Goal: Find specific page/section: Find specific page/section

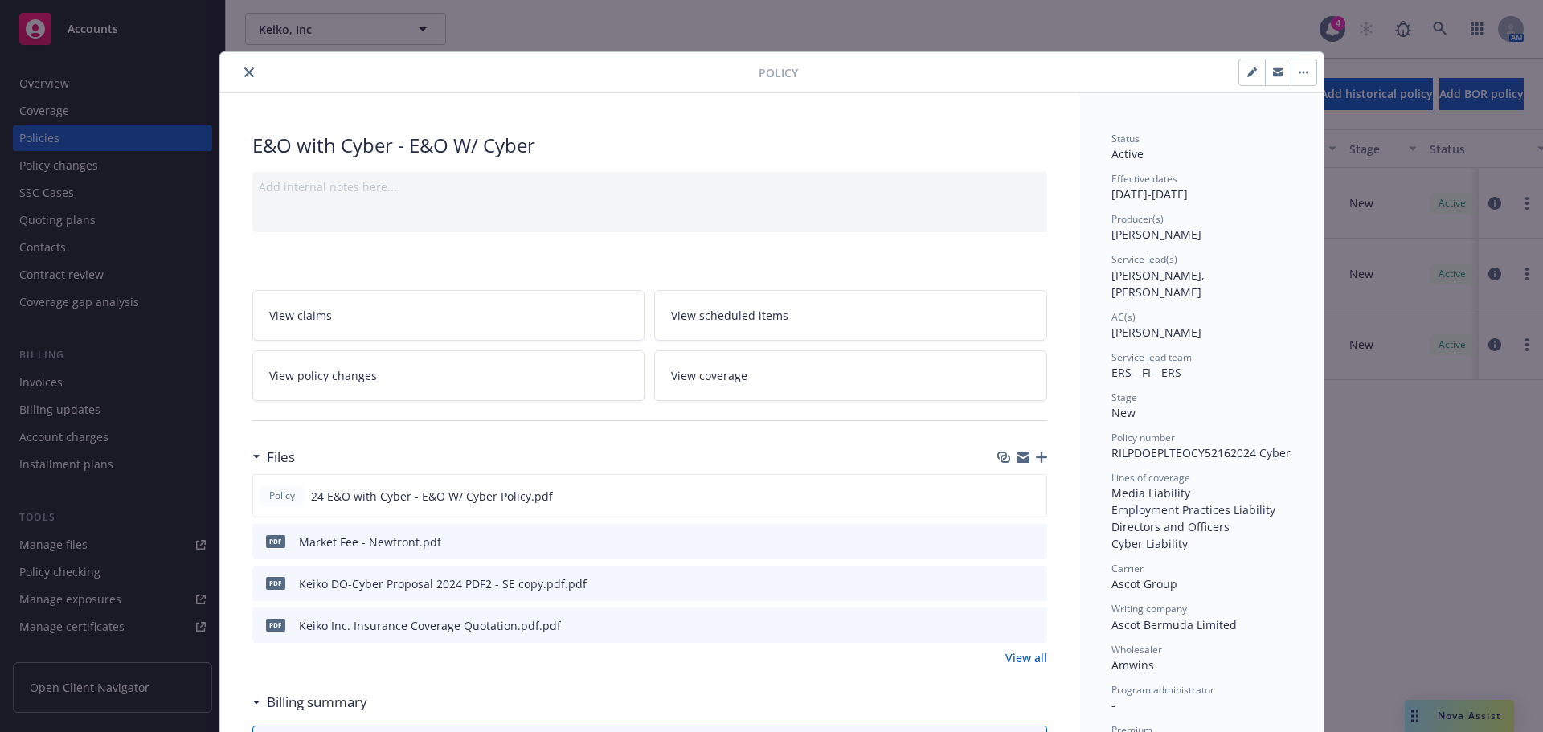
click at [239, 70] on button "close" at bounding box center [248, 72] width 19 height 19
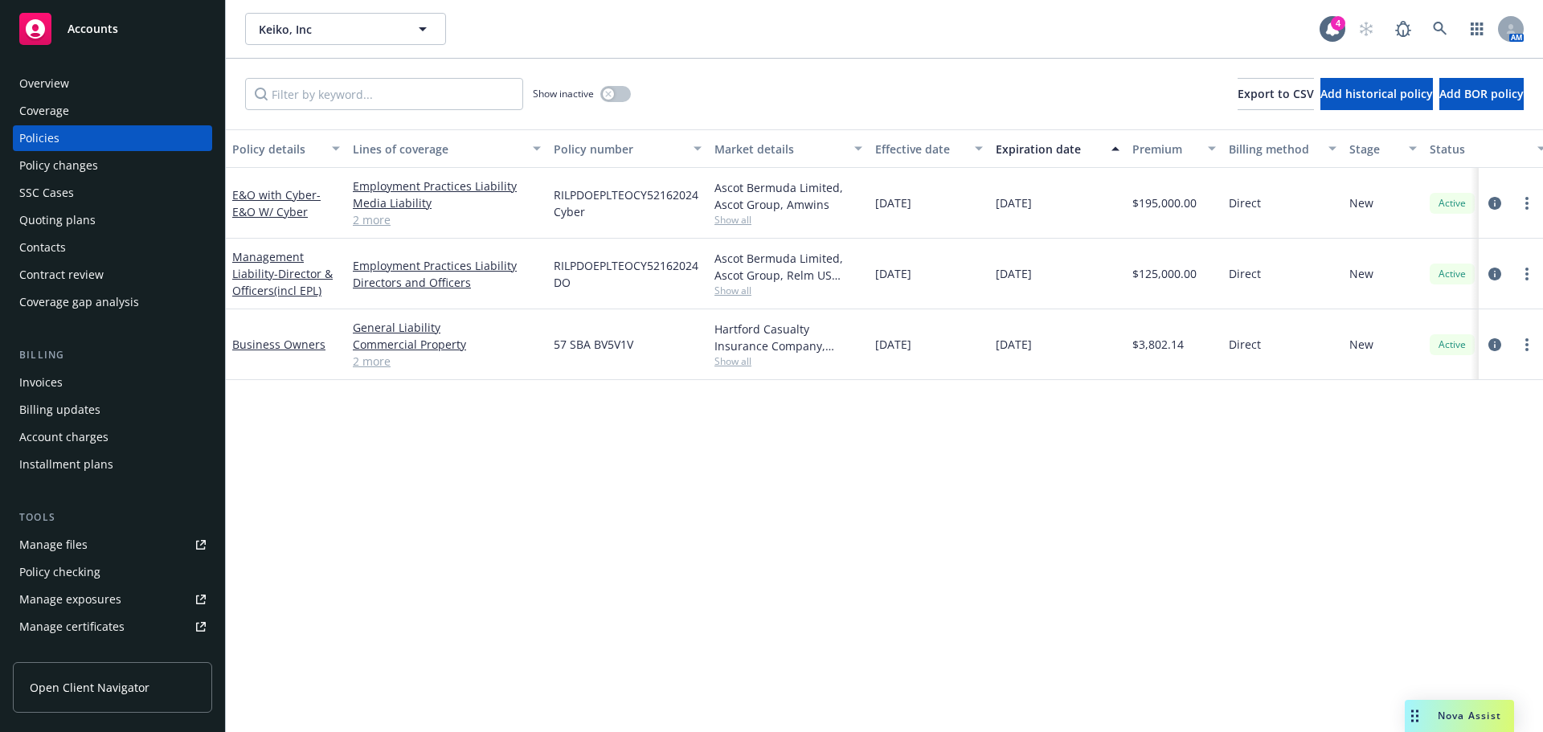
click at [239, 68] on div "Show inactive Export to CSV Add historical policy Add BOR policy" at bounding box center [884, 94] width 1317 height 71
click at [91, 35] on span "Accounts" at bounding box center [92, 28] width 51 height 13
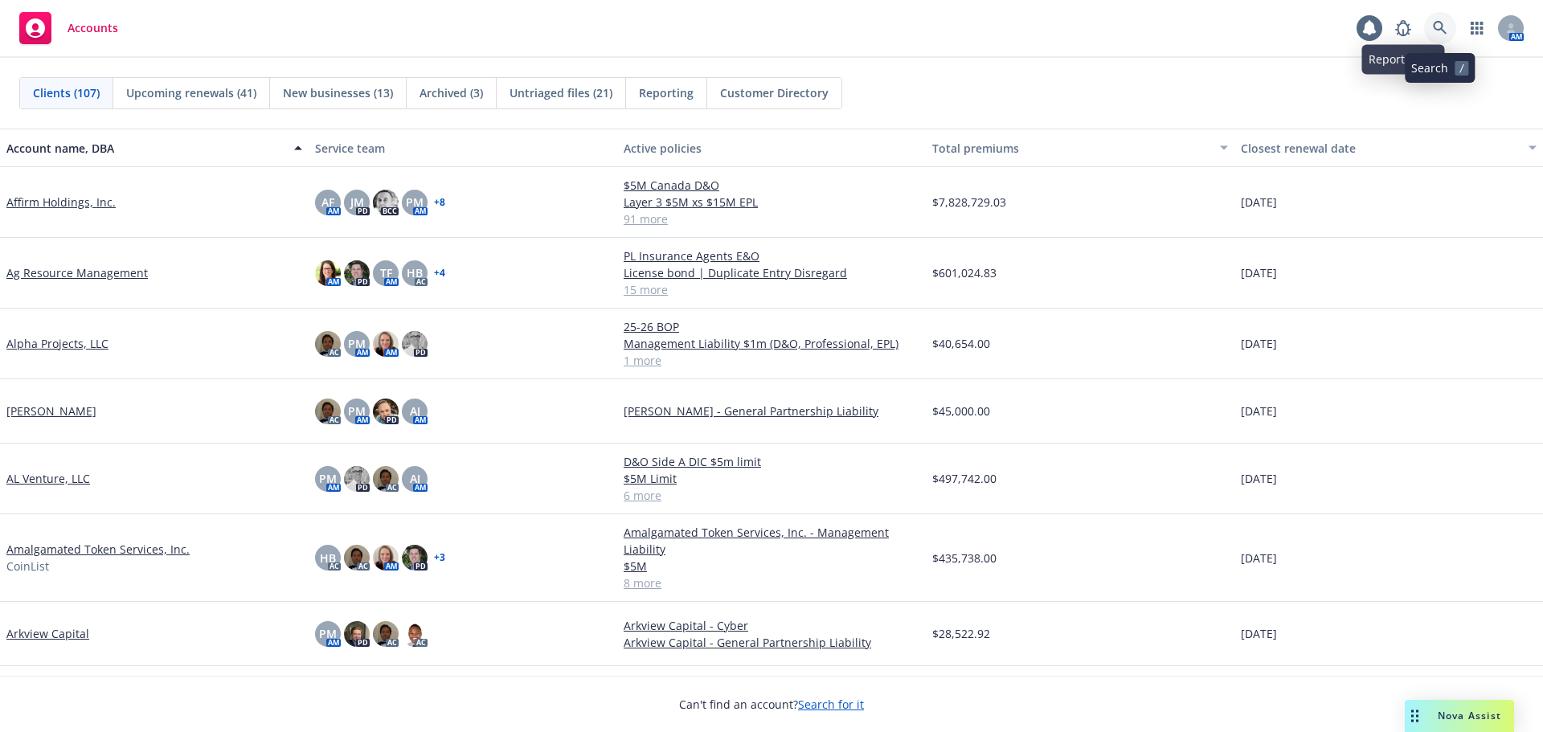
click at [1438, 27] on icon at bounding box center [1440, 28] width 14 height 14
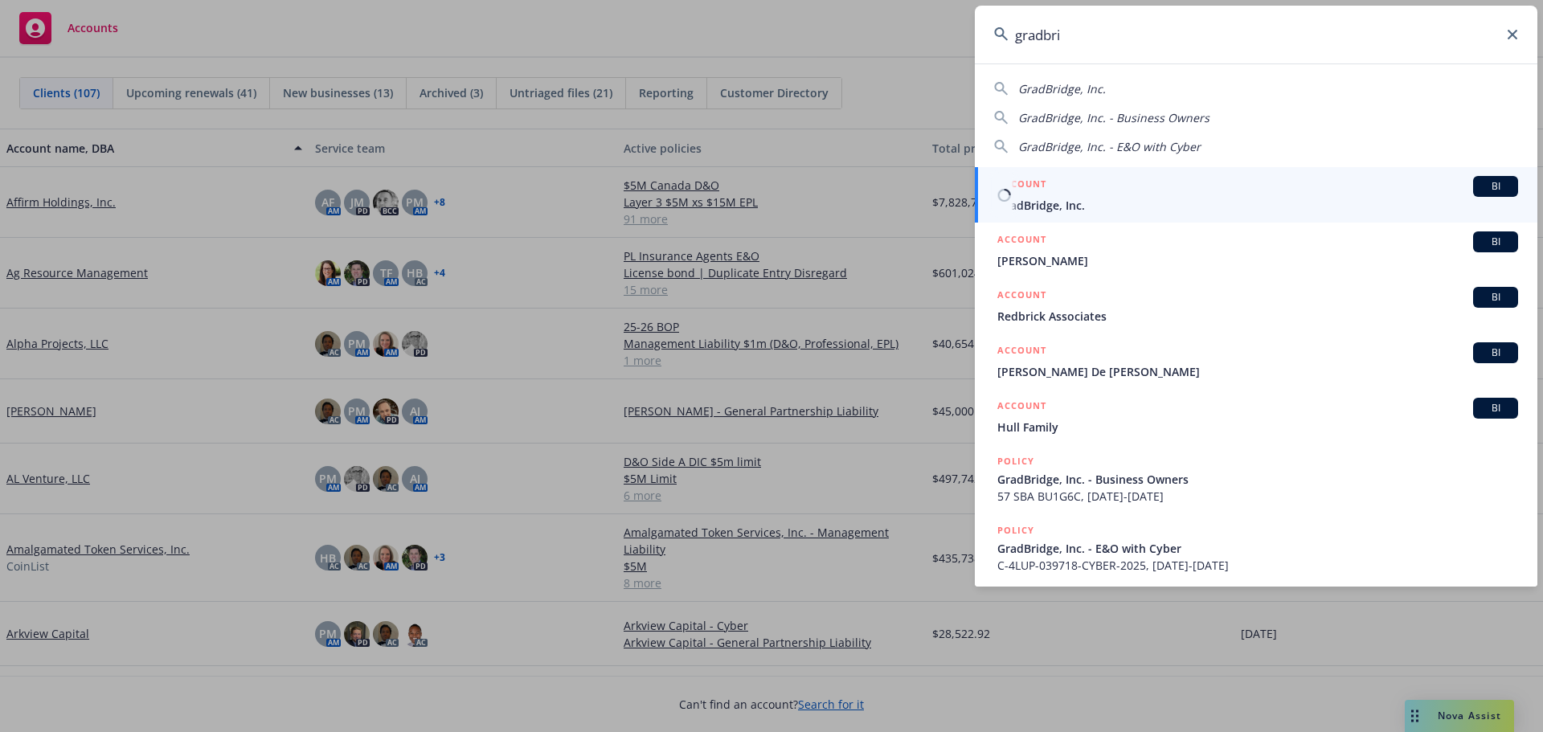
type input "gradbri"
click at [1083, 192] on div "ACCOUNT BI" at bounding box center [1257, 186] width 521 height 21
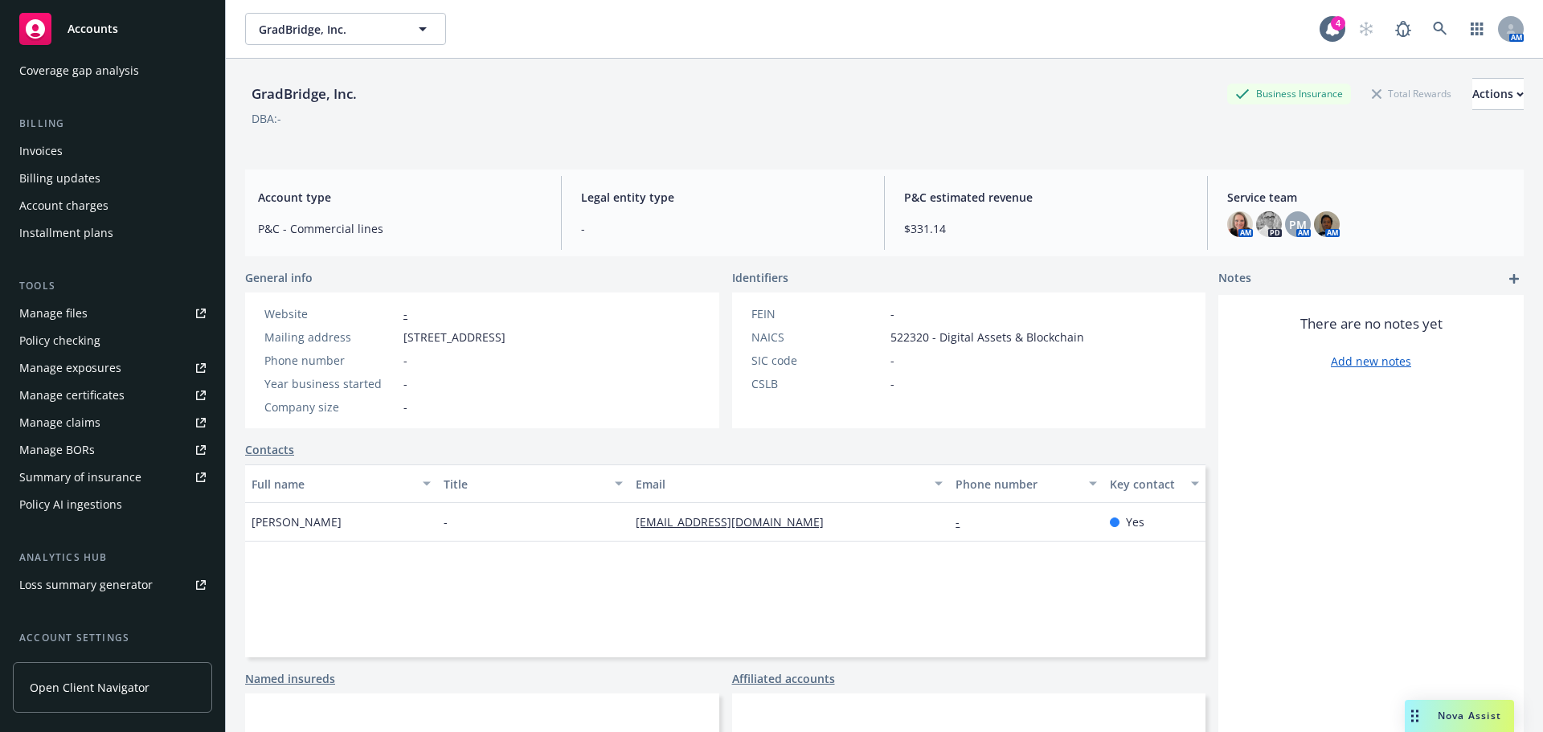
scroll to position [241, 0]
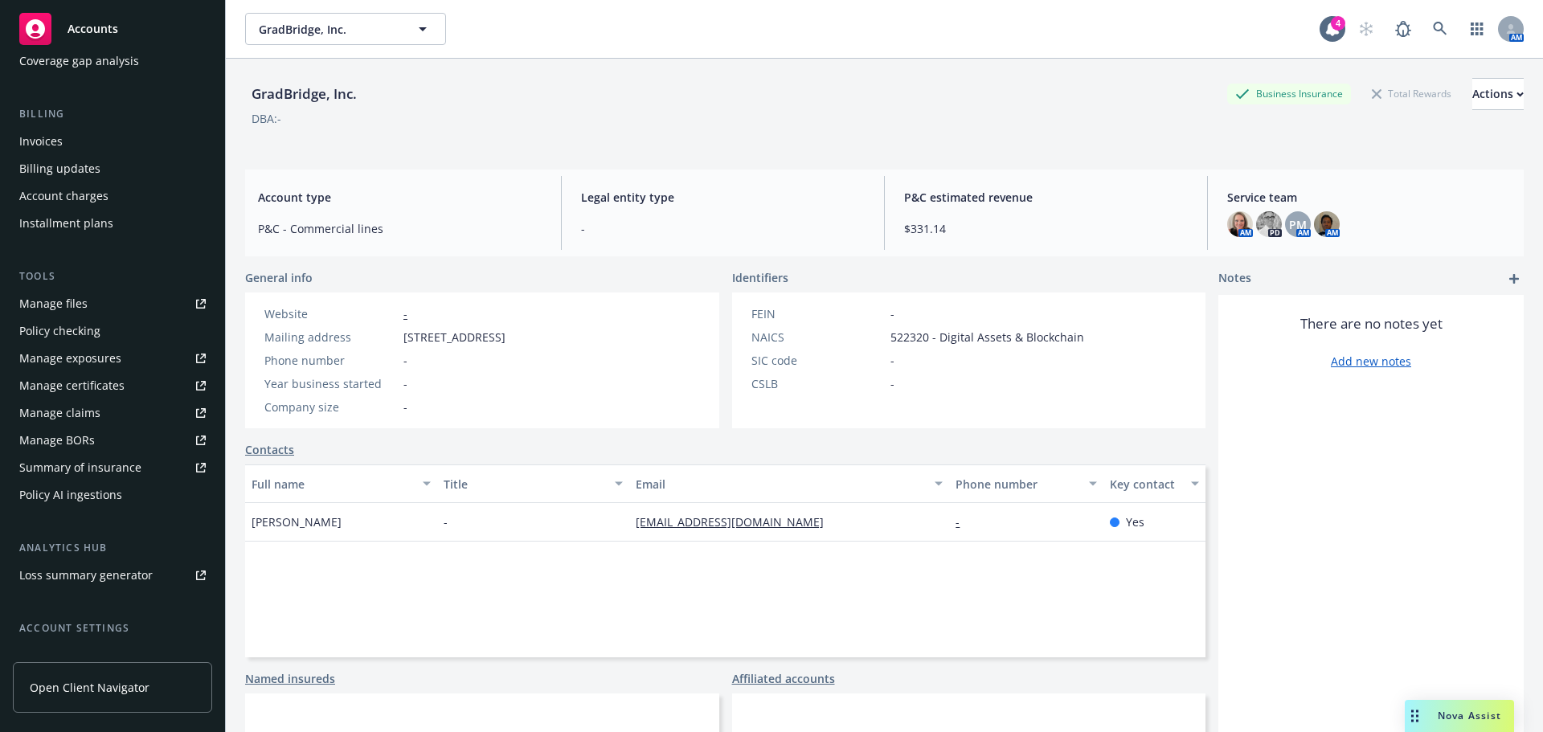
click at [61, 300] on div "Manage files" at bounding box center [53, 304] width 68 height 26
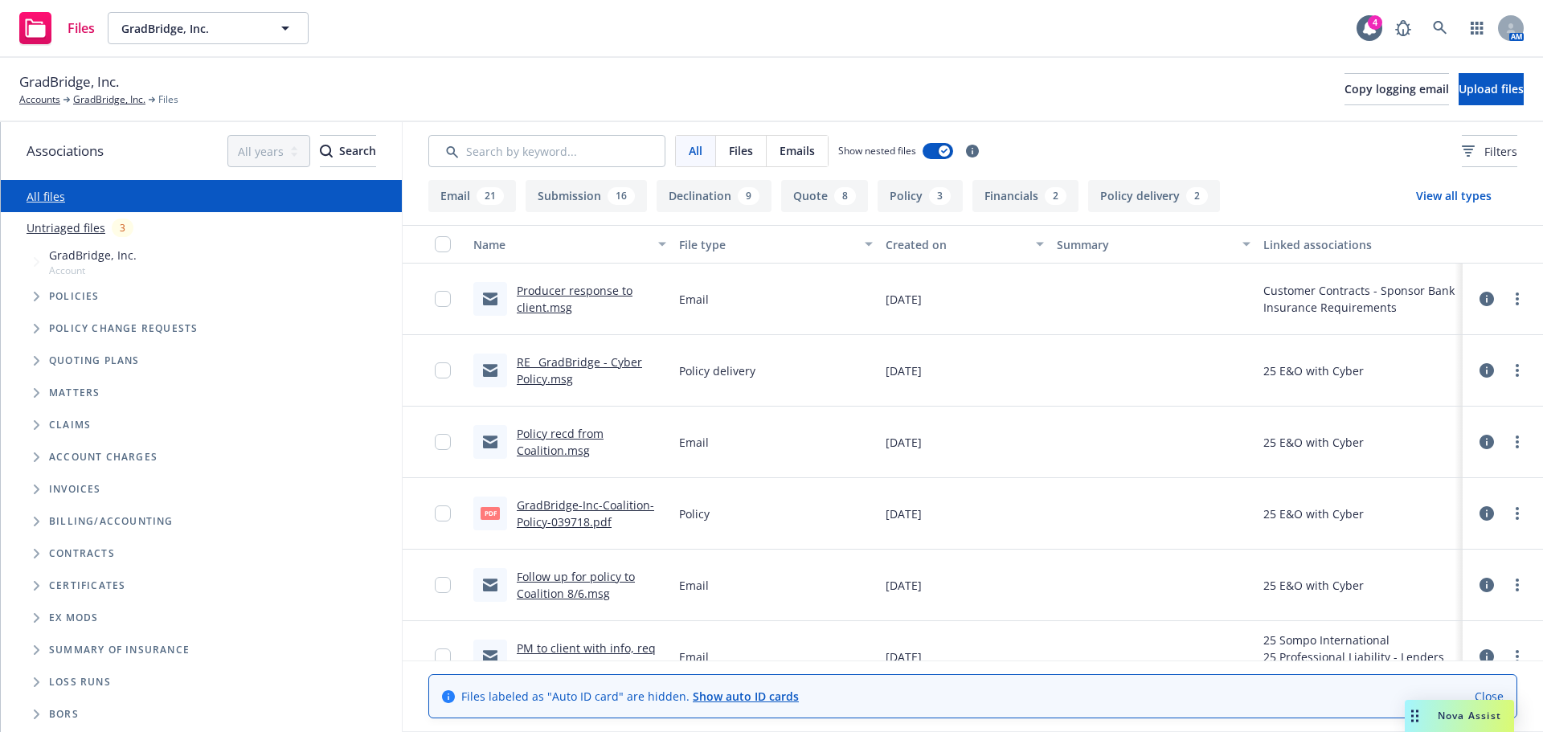
click at [590, 197] on button "Submission 16" at bounding box center [585, 196] width 121 height 32
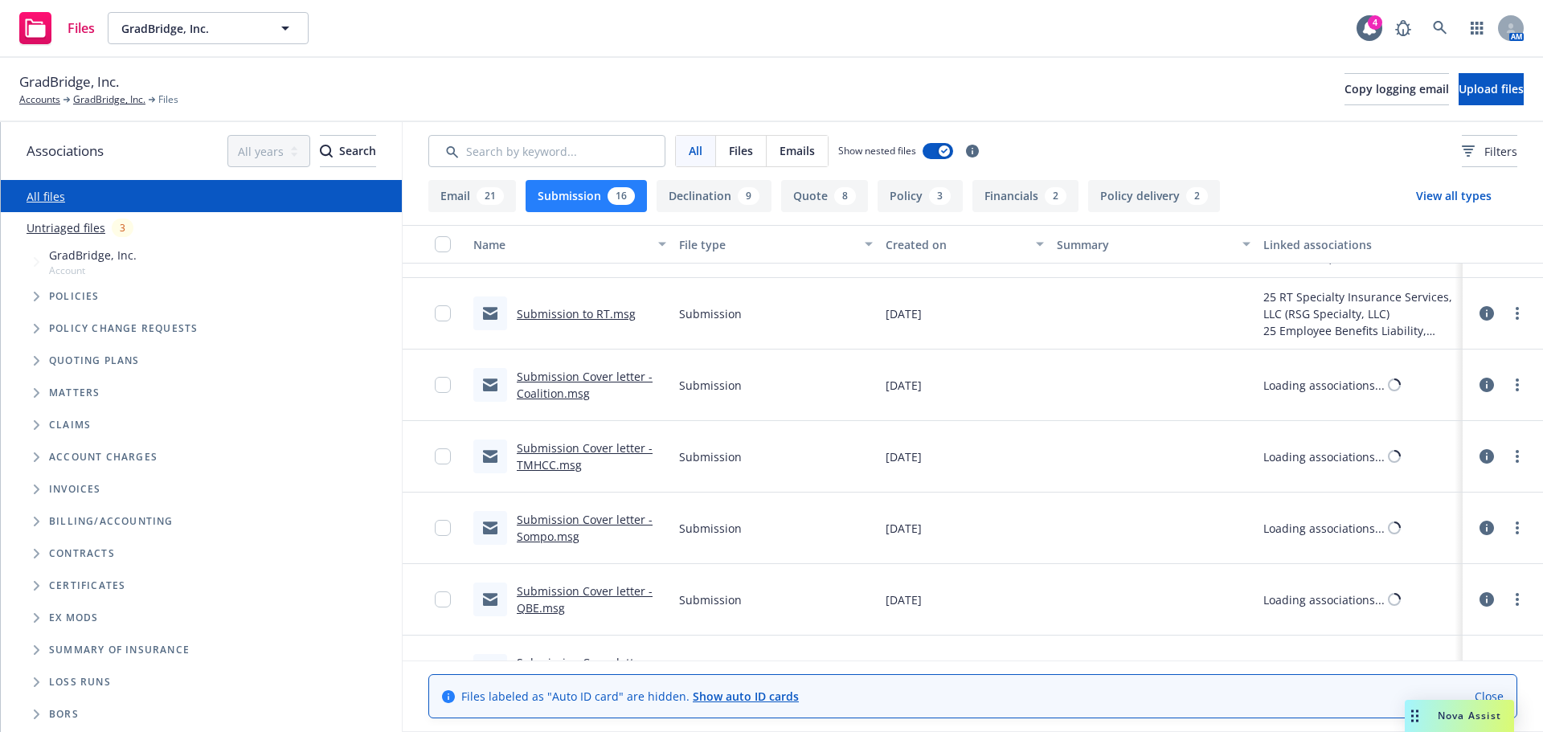
scroll to position [740, 0]
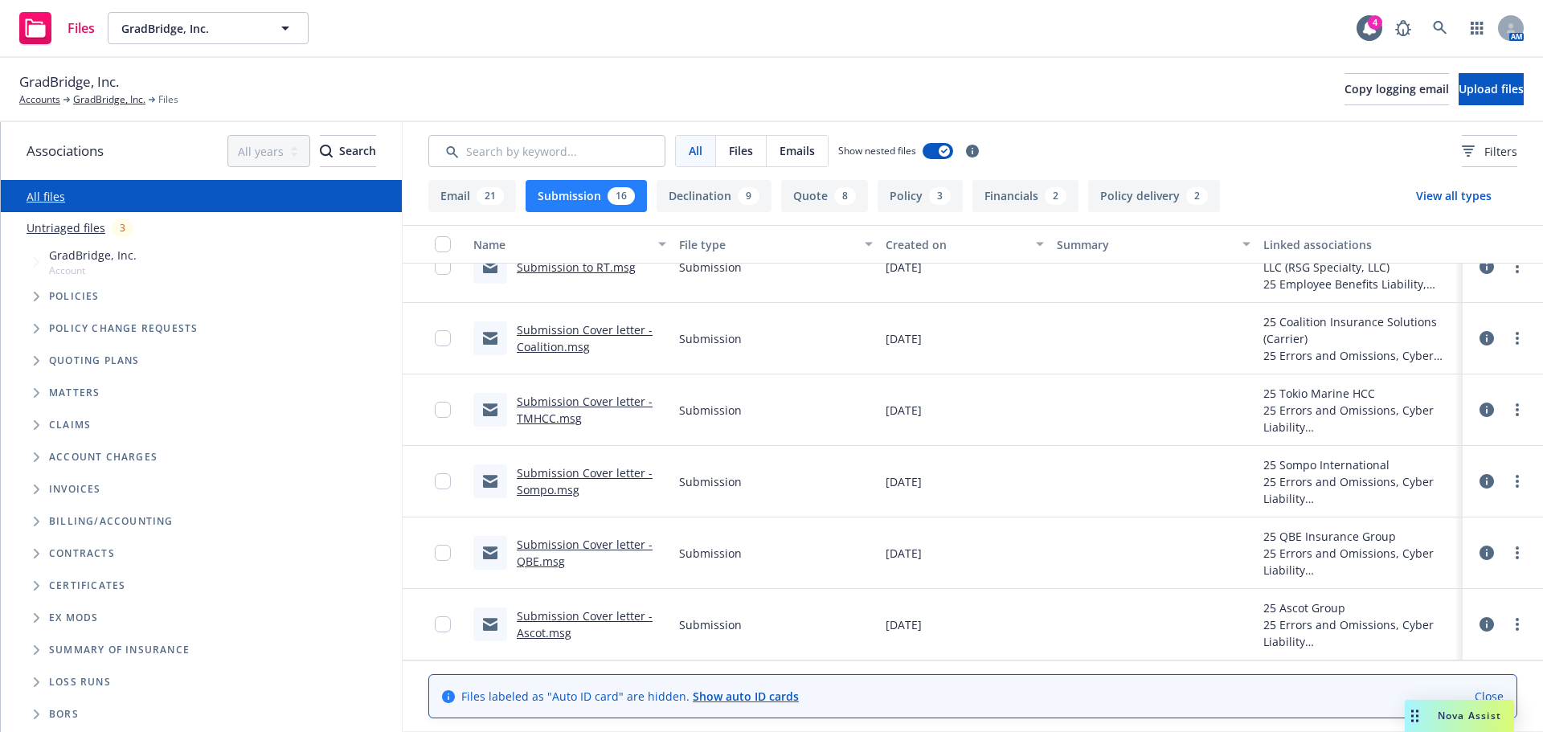
click at [1019, 194] on button "Financials 2" at bounding box center [1025, 196] width 106 height 32
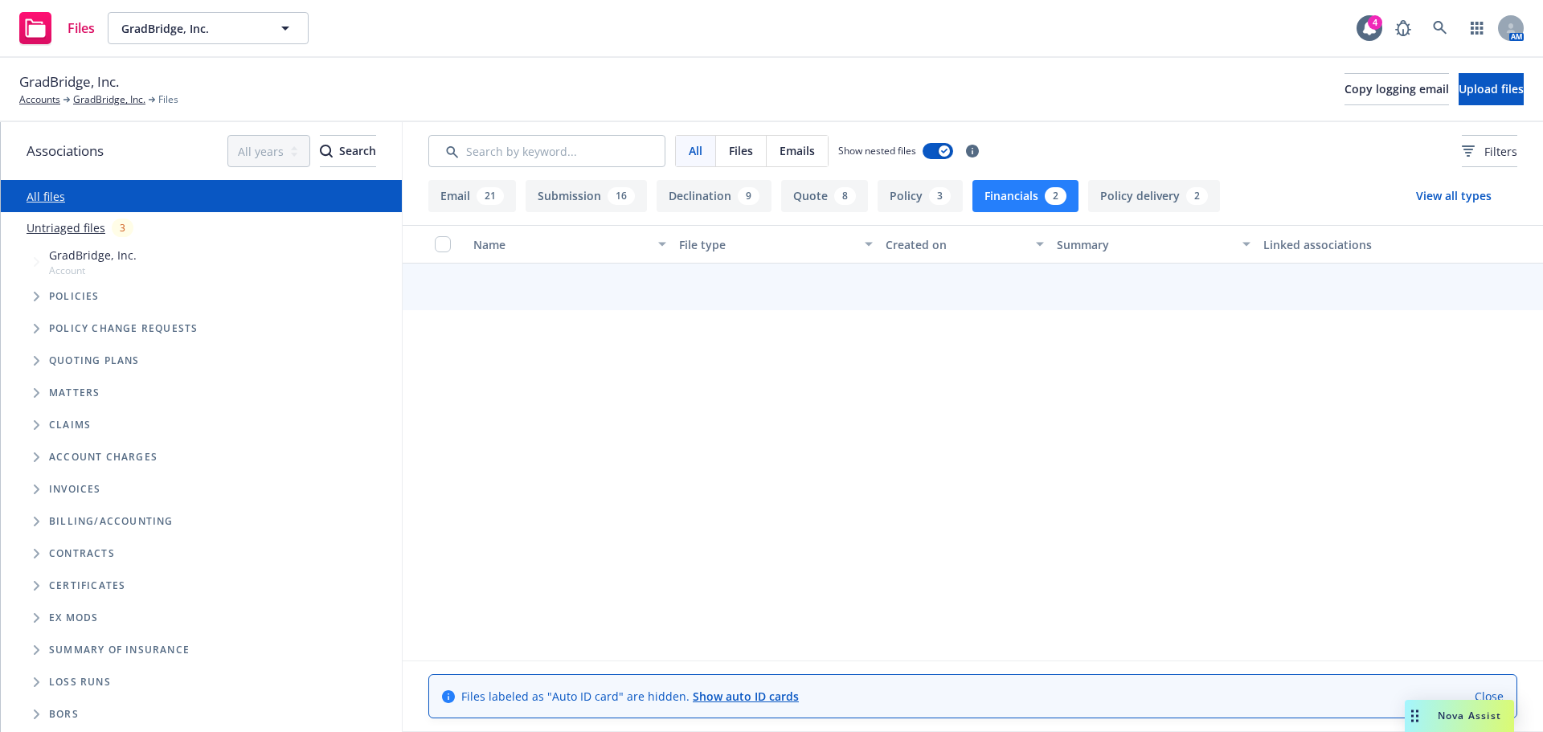
scroll to position [0, 0]
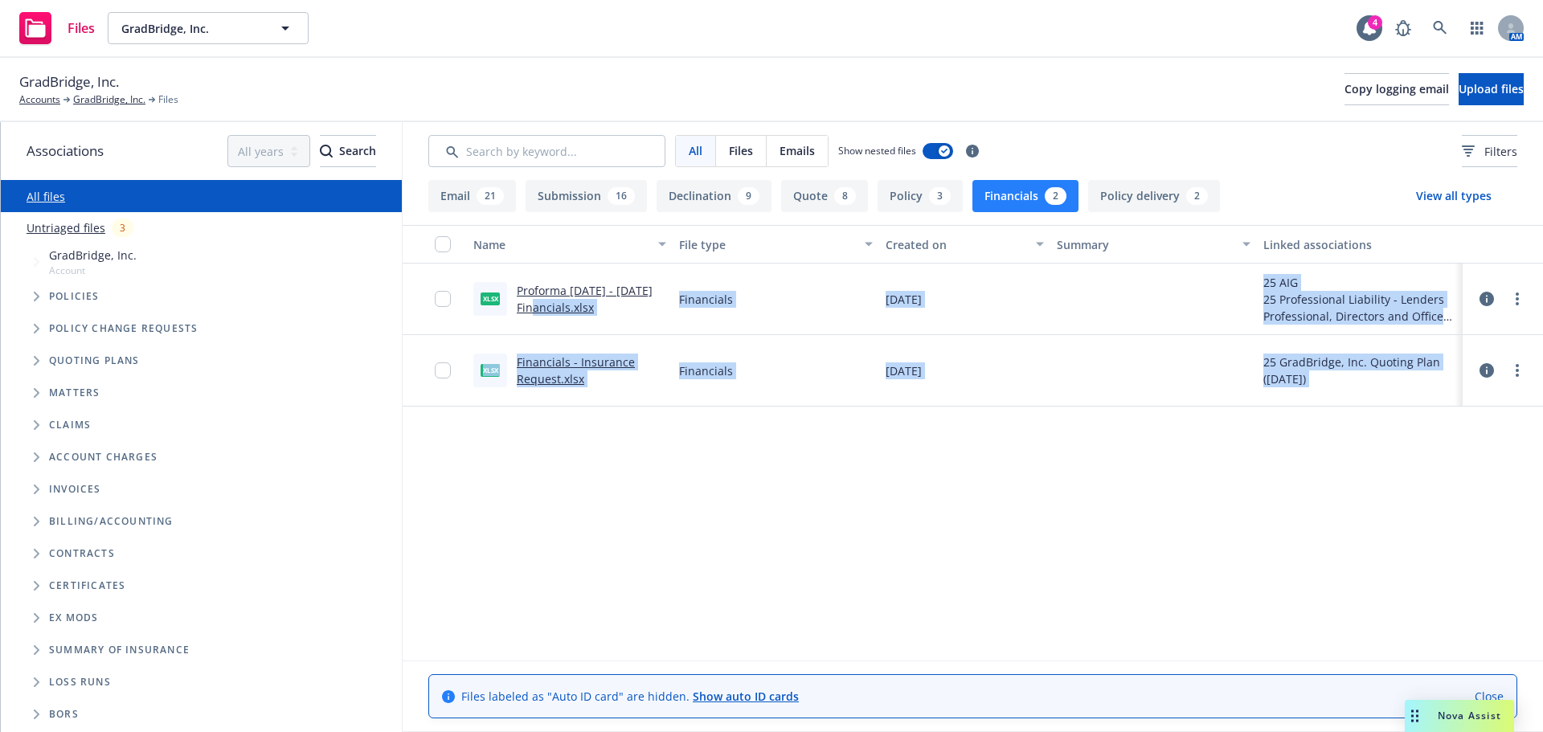
drag, startPoint x: 554, startPoint y: 303, endPoint x: 2255, endPoint y: 489, distance: 1711.1
click at [1542, 489] on html "Files GradBridge, Inc. GradBridge, Inc. 4 AM GradBridge, Inc. Accounts GradBrid…" at bounding box center [771, 366] width 1543 height 732
click at [1102, 558] on div "Name File type Created on Summary Linked associations xlsx Proforma [DATE] - [D…" at bounding box center [973, 442] width 1140 height 435
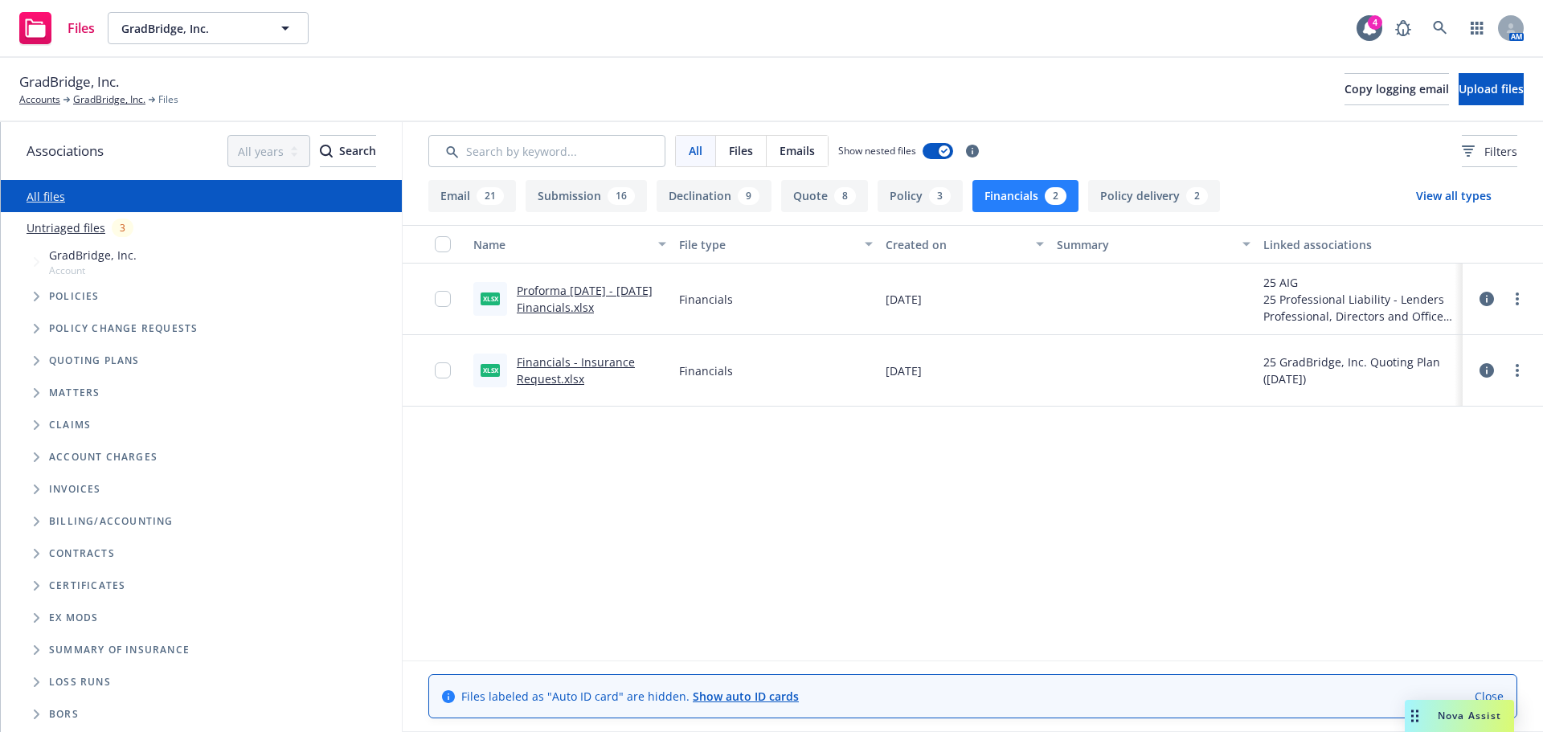
click at [540, 307] on link "Proforma [DATE] - [DATE] Financials.xlsx" at bounding box center [585, 299] width 136 height 32
